Goal: Find specific page/section: Find specific page/section

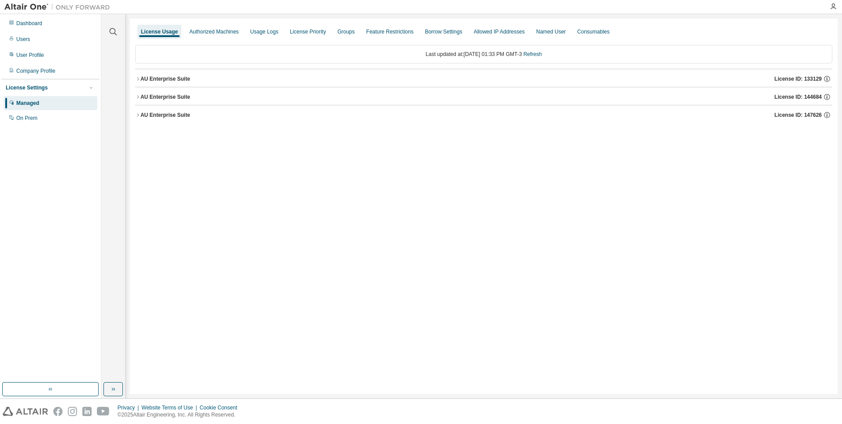
click at [164, 97] on div "AU Enterprise Suite" at bounding box center [166, 96] width 50 height 7
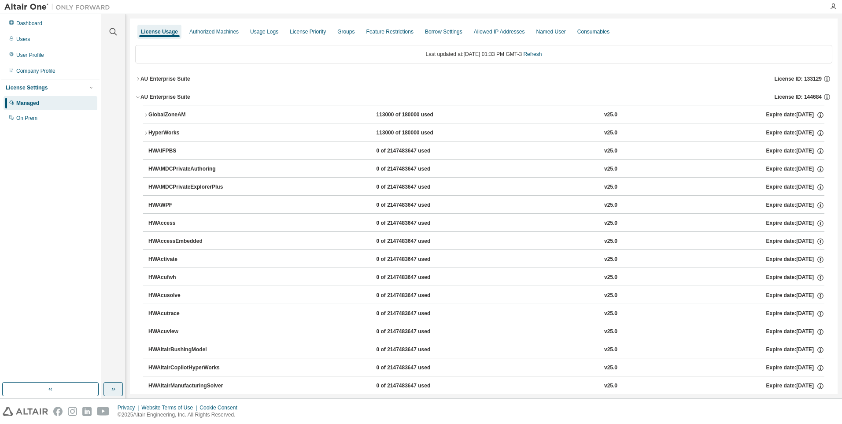
click at [114, 387] on icon "button" at bounding box center [113, 388] width 7 height 7
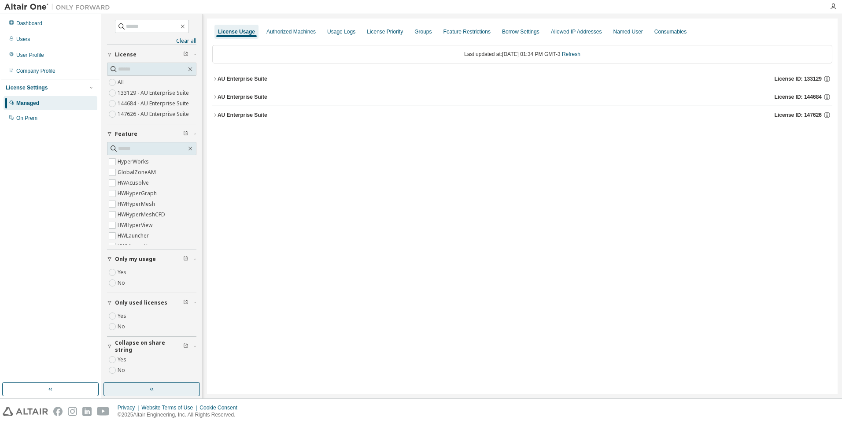
click at [252, 82] on div "AU Enterprise Suite" at bounding box center [243, 78] width 50 height 7
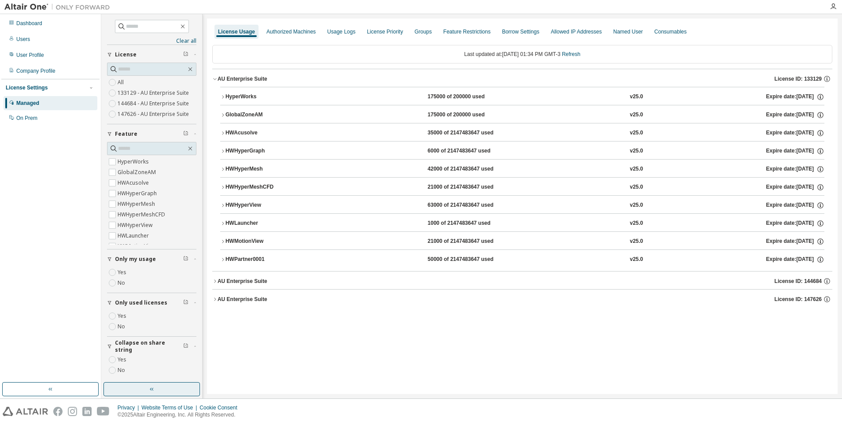
click at [247, 263] on div "HWPartner0001" at bounding box center [265, 260] width 79 height 8
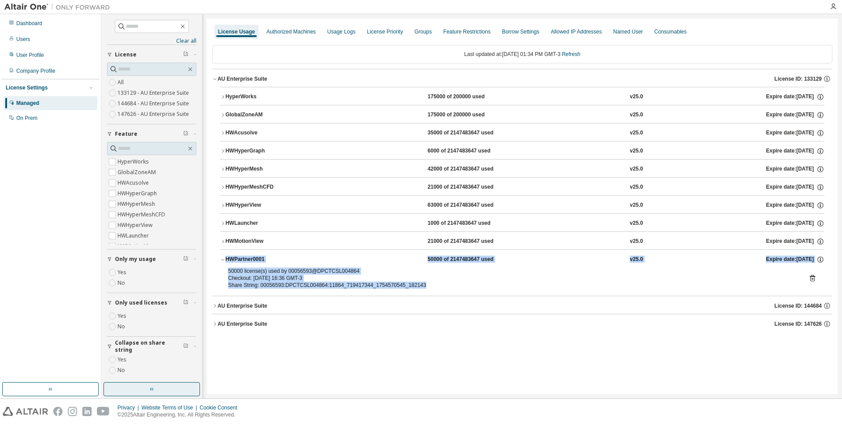
drag, startPoint x: 428, startPoint y: 288, endPoint x: 224, endPoint y: 262, distance: 205.2
click at [224, 262] on div "HWPartner0001 50000 of 2147483647 used v25.0 Expire date: [DATE] 50000 license(…" at bounding box center [522, 270] width 604 height 43
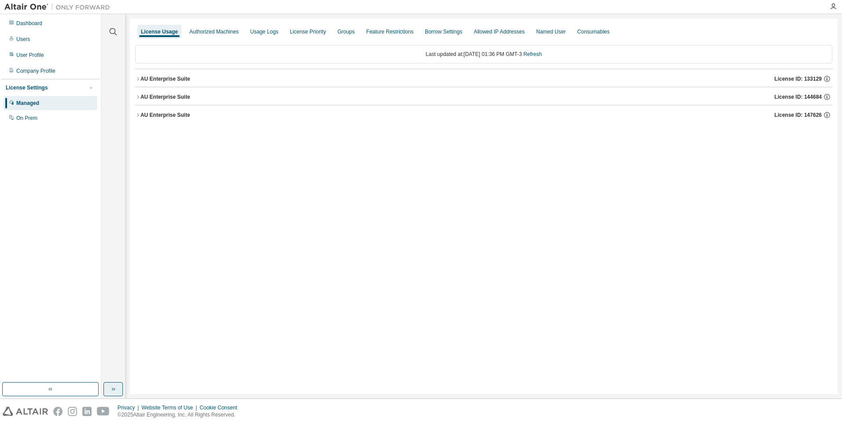
click at [118, 395] on button "button" at bounding box center [113, 389] width 19 height 14
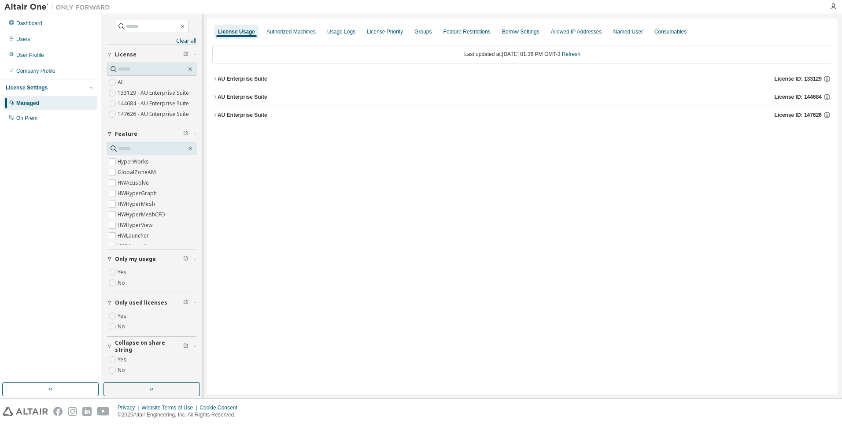
click at [235, 79] on div "AU Enterprise Suite" at bounding box center [243, 78] width 50 height 7
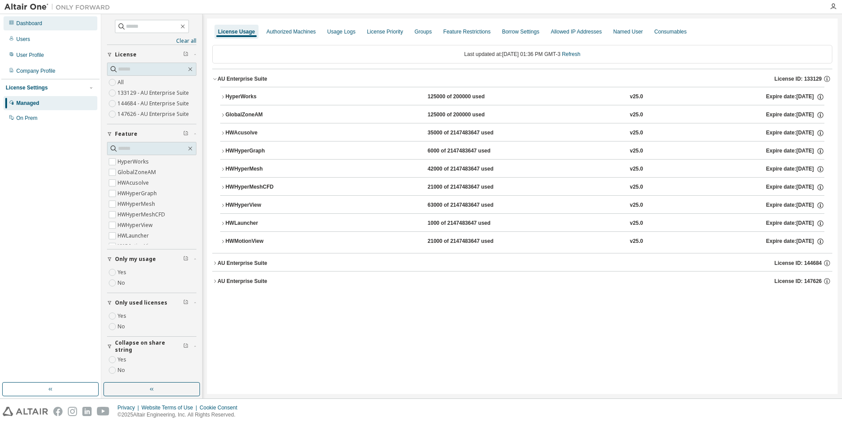
click at [35, 23] on div "Dashboard" at bounding box center [29, 23] width 26 height 7
